Goal: Information Seeking & Learning: Understand process/instructions

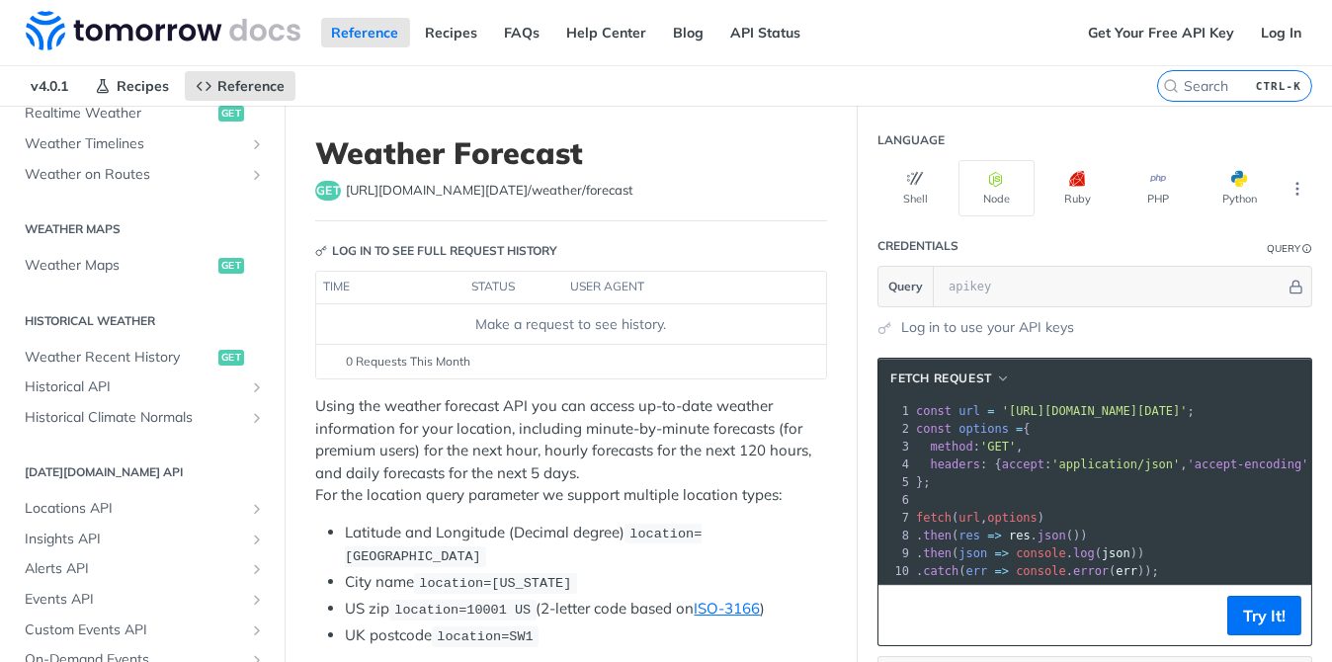
scroll to position [395, 0]
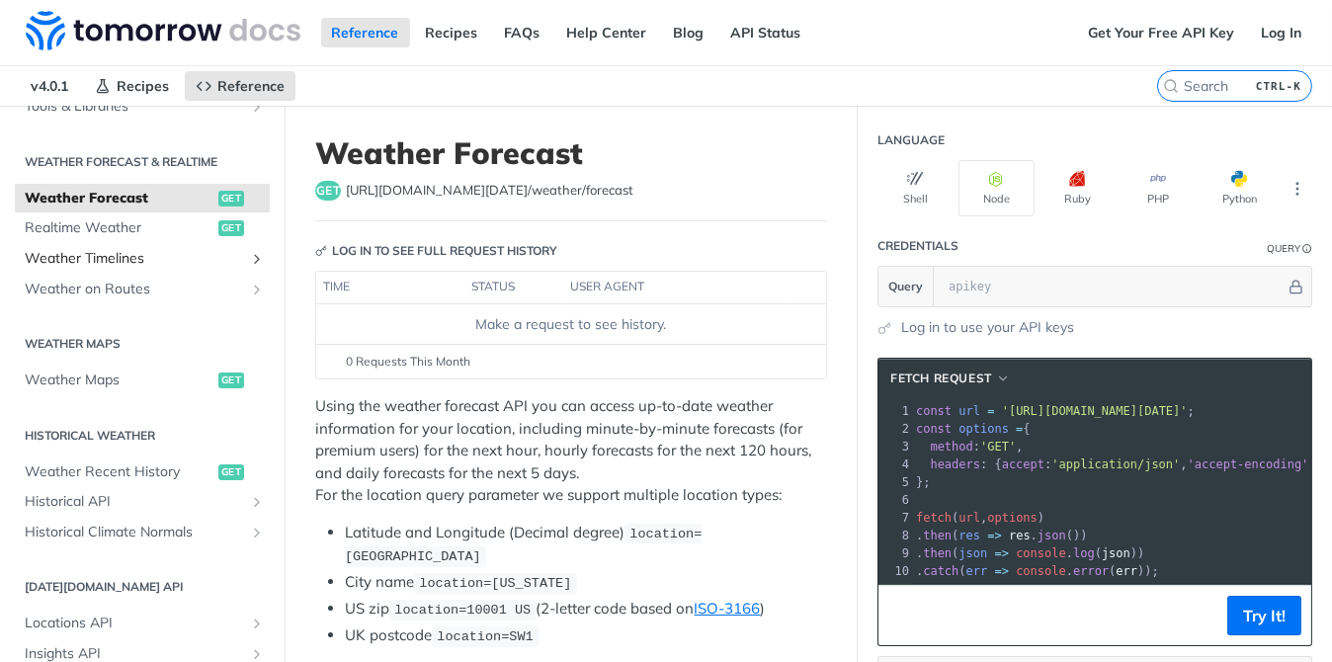
click at [230, 256] on link "Weather Timelines" at bounding box center [142, 259] width 255 height 30
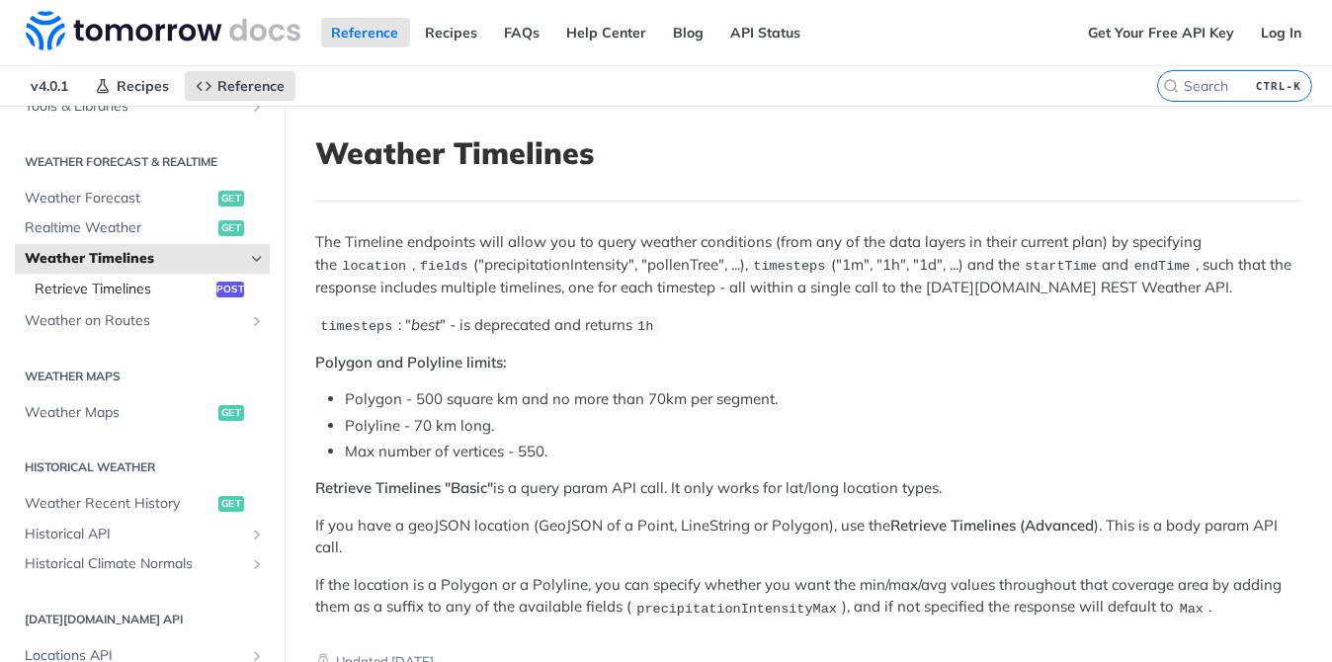
click at [141, 280] on span "Retrieve Timelines" at bounding box center [123, 290] width 177 height 20
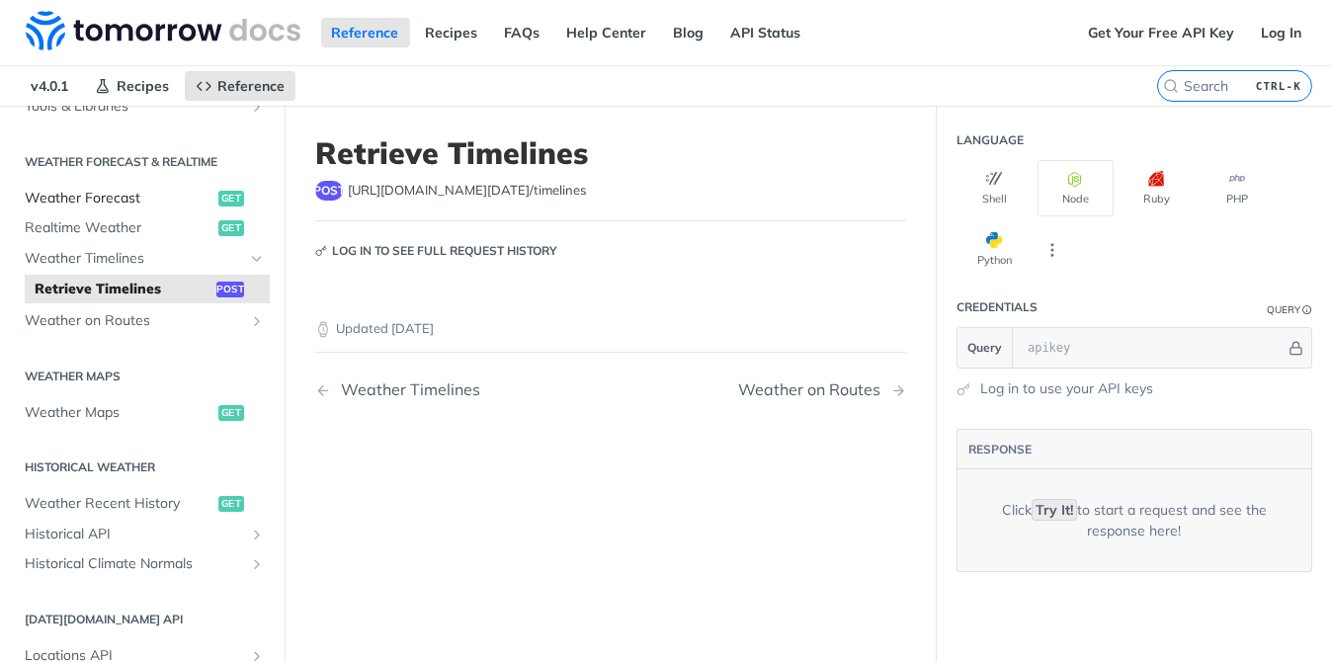
click at [102, 193] on span "Weather Forecast" at bounding box center [119, 199] width 189 height 20
